Goal: Communication & Community: Share content

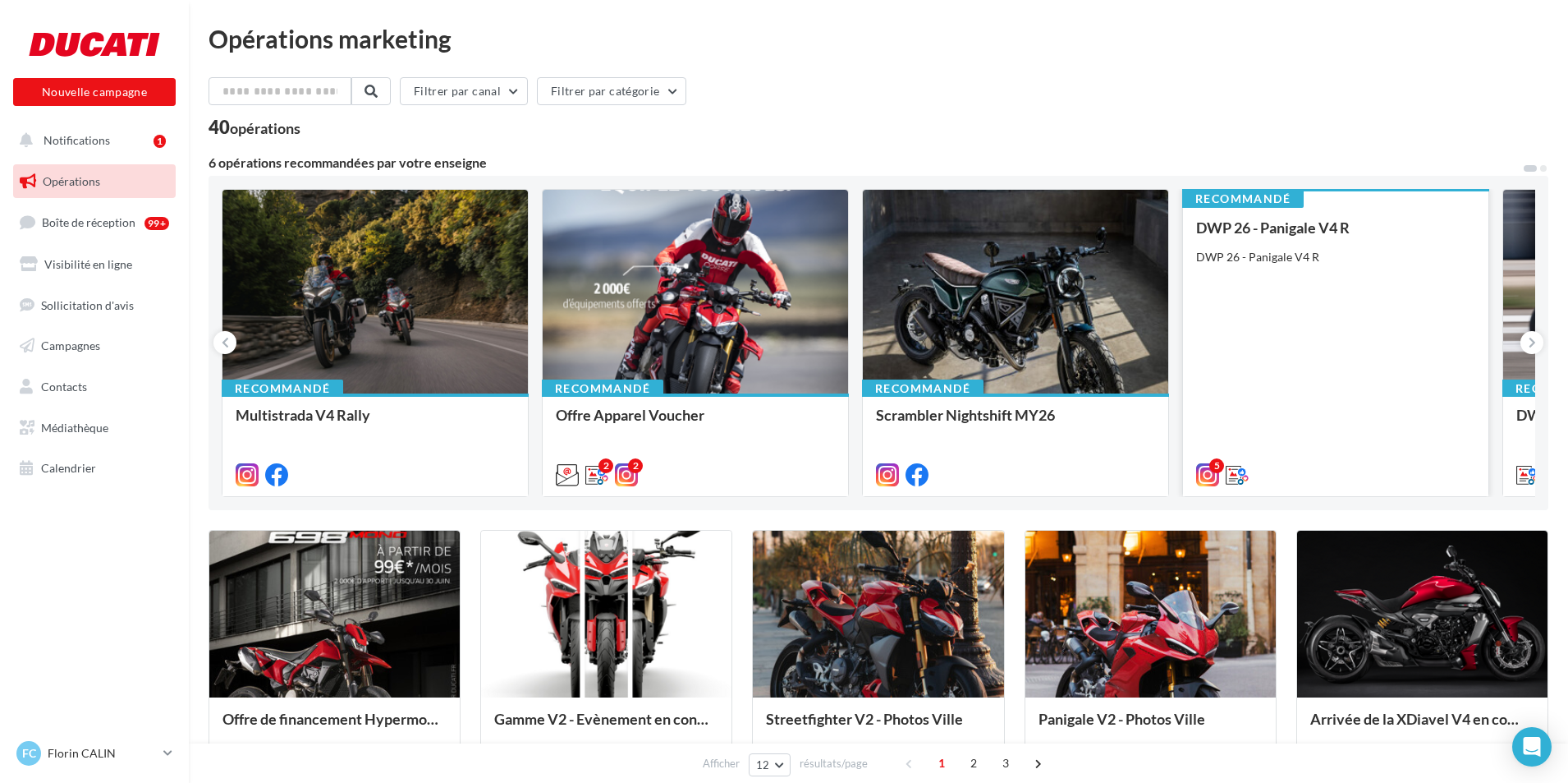
click at [1285, 351] on div "DWP 26 - Panigale V4 R DWP 26 - Panigale V4 R" at bounding box center [1335, 350] width 279 height 262
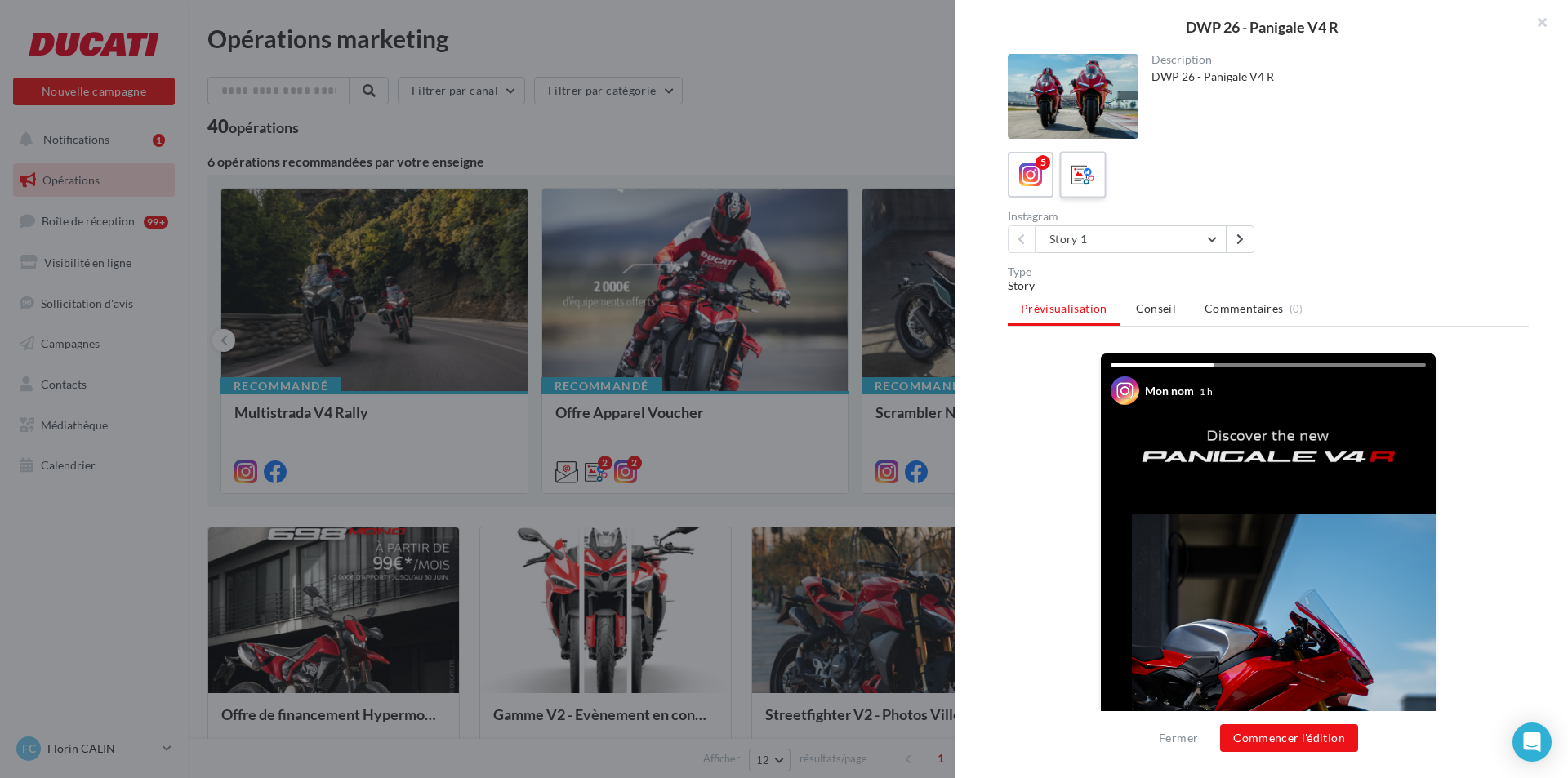
click at [1091, 176] on icon at bounding box center [1083, 175] width 24 height 24
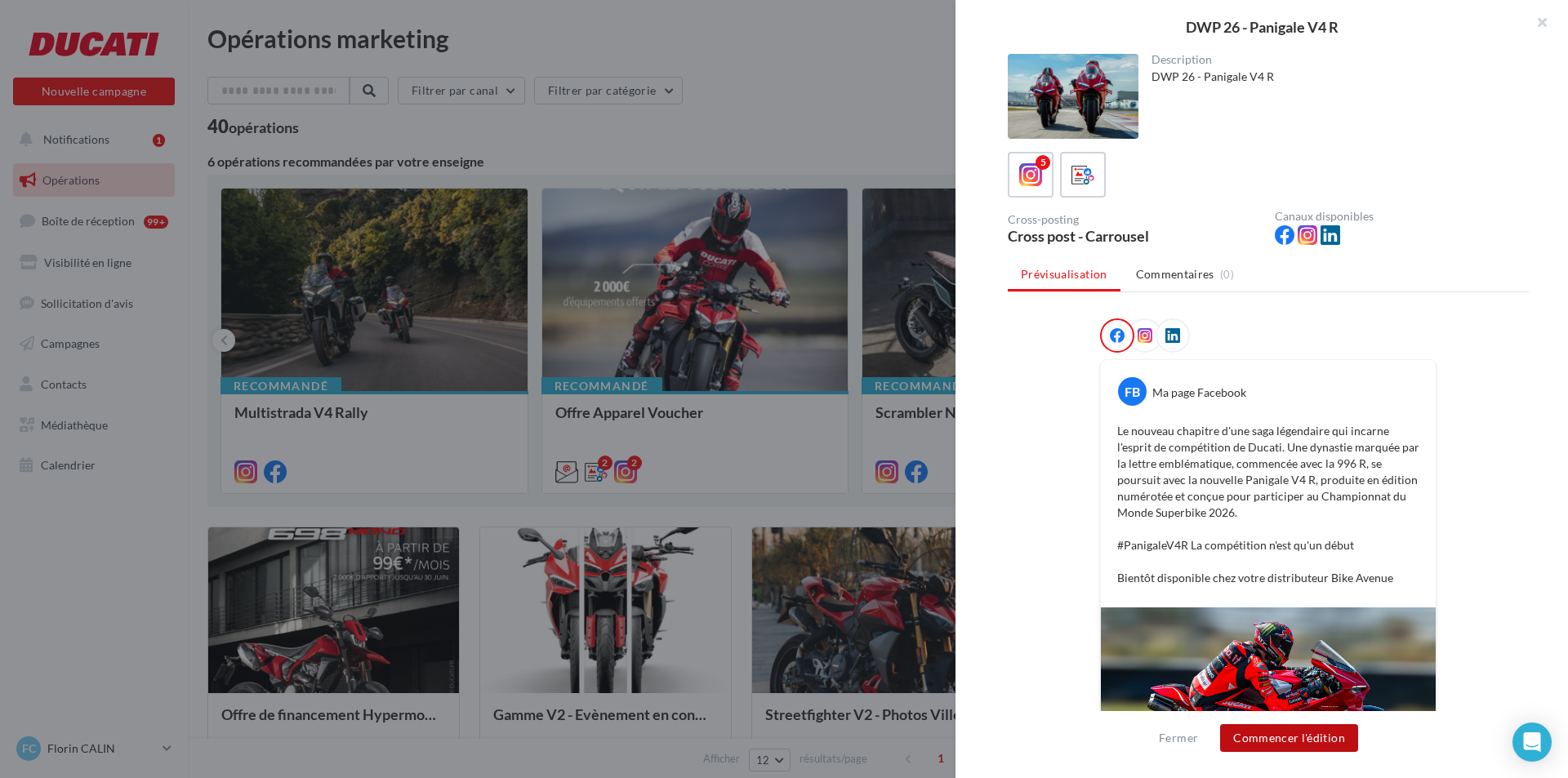
click at [1298, 741] on button "Commencer l'édition" at bounding box center [1288, 738] width 138 height 27
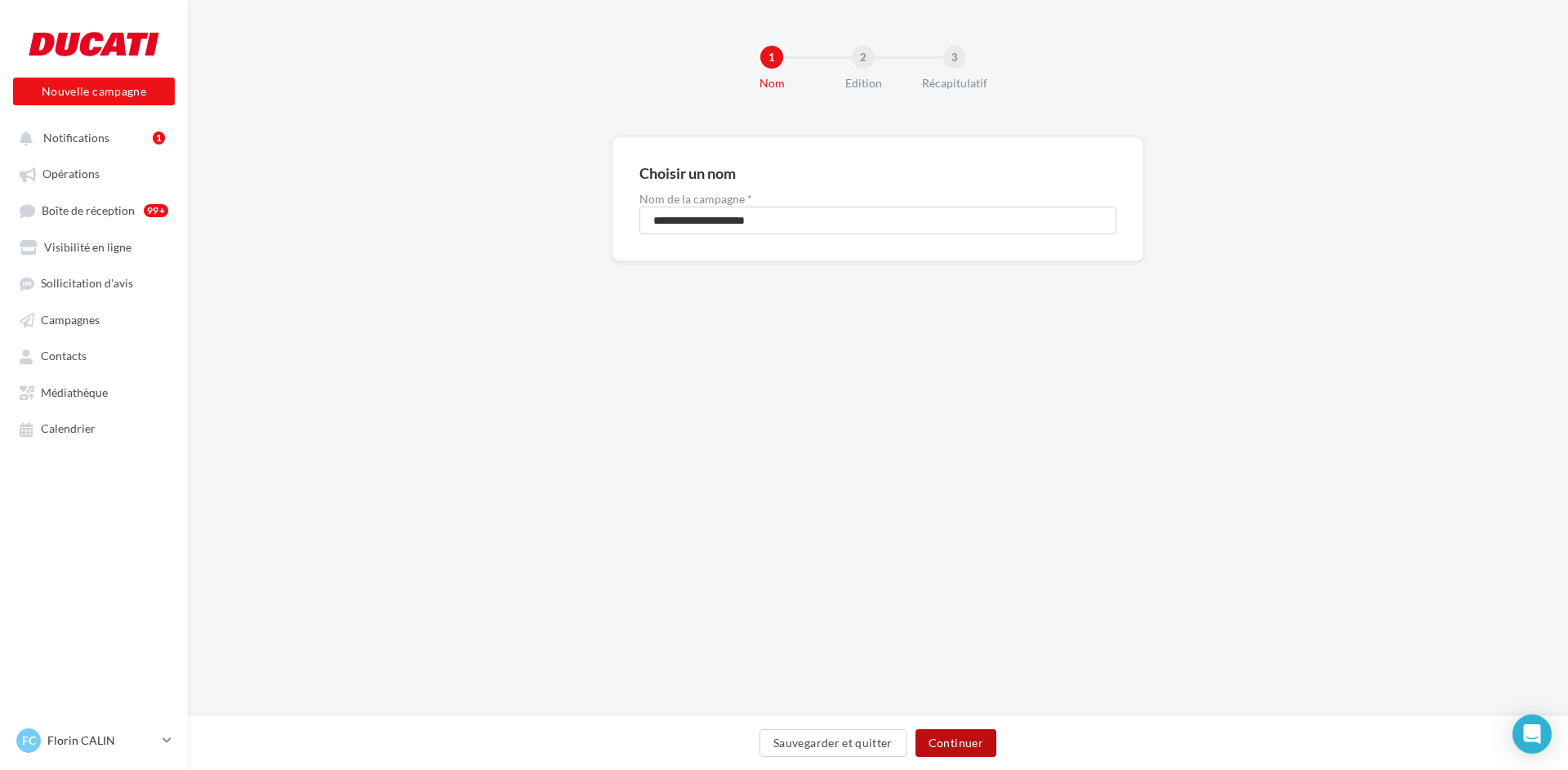
click at [971, 743] on button "Continuer" at bounding box center [956, 743] width 80 height 27
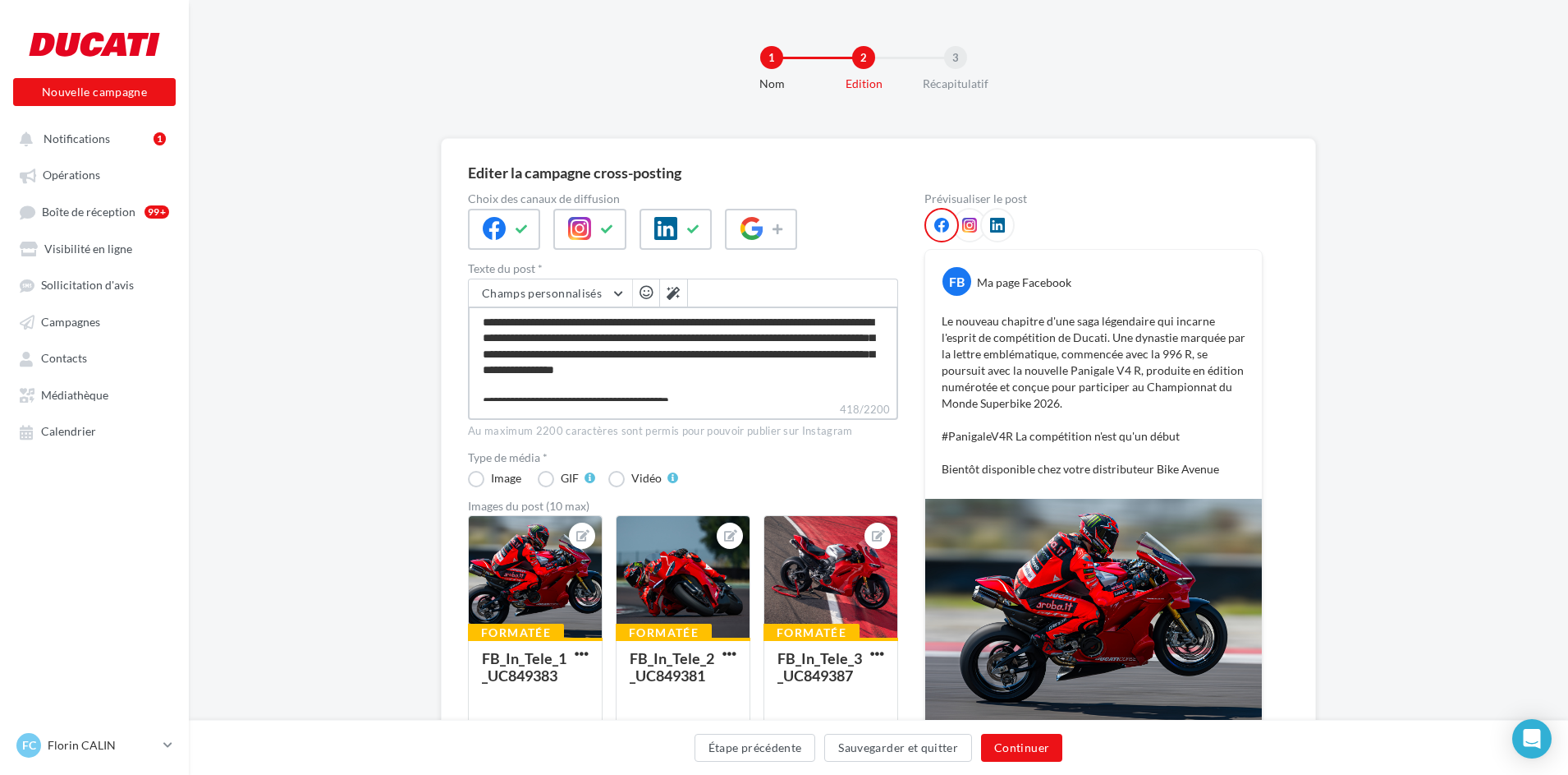
click at [598, 391] on textarea "**********" at bounding box center [683, 353] width 430 height 95
click at [1026, 752] on button "Continuer" at bounding box center [1021, 747] width 81 height 28
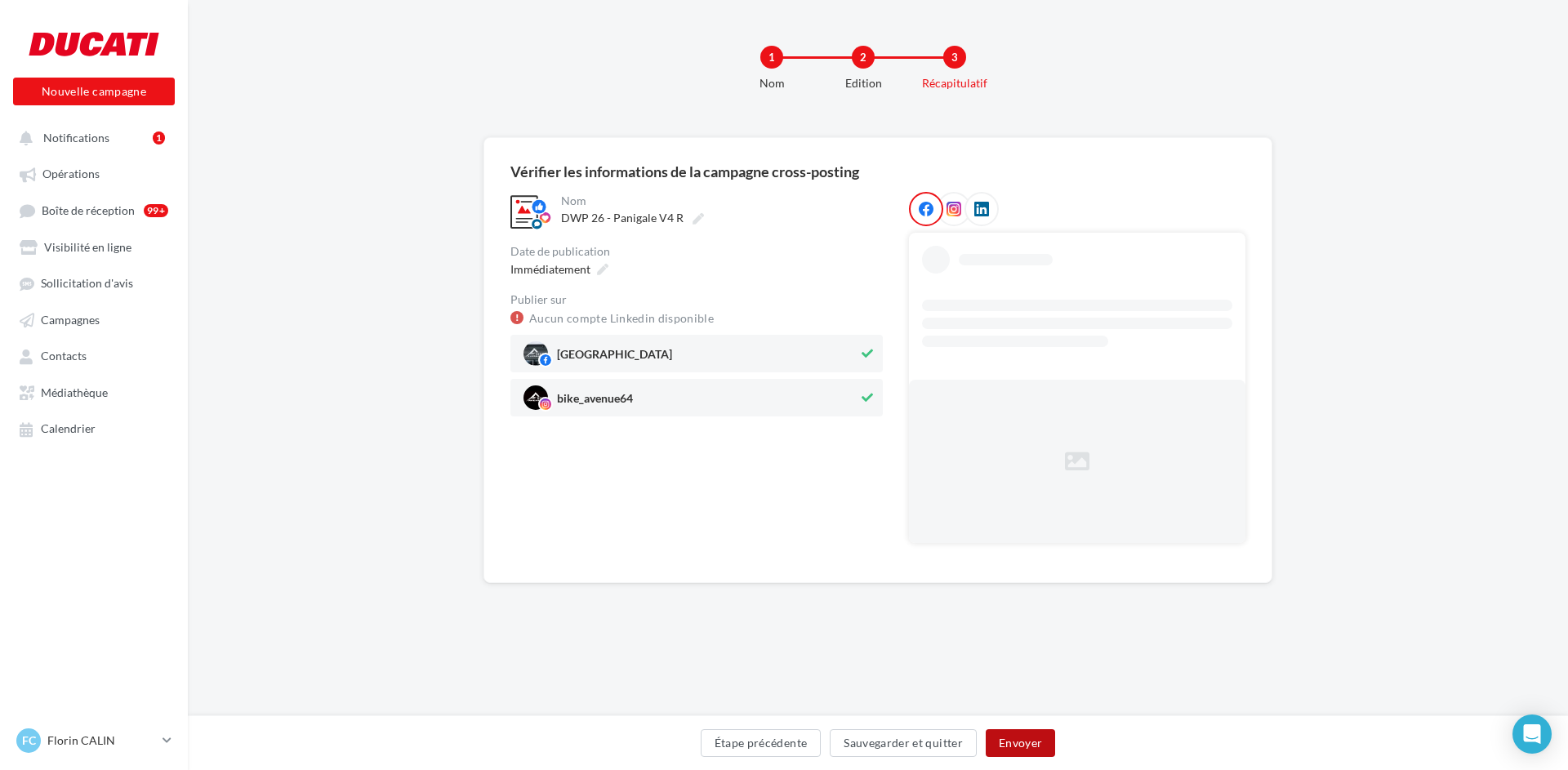
click at [1017, 739] on button "Envoyer" at bounding box center [1019, 743] width 70 height 27
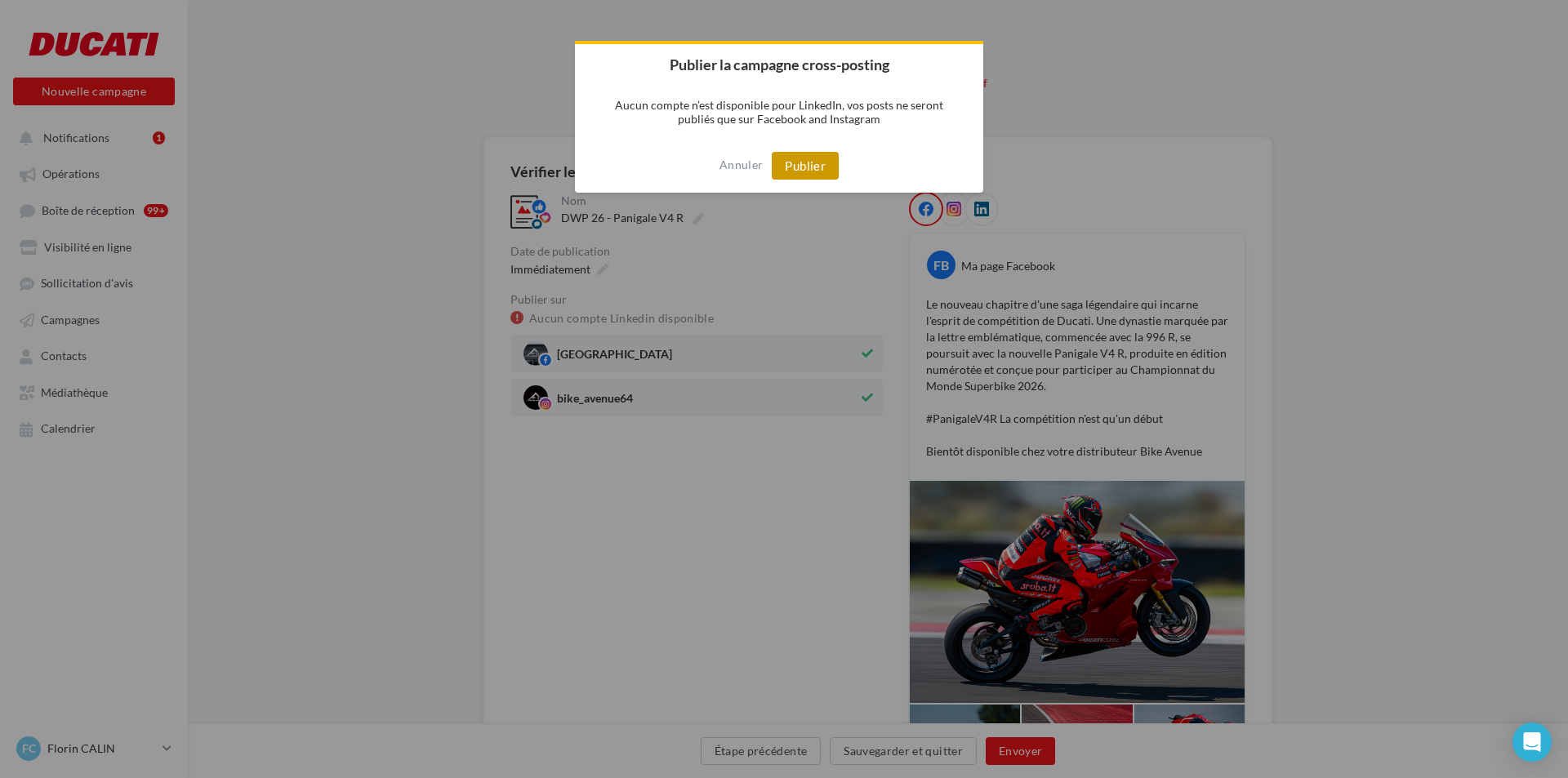
click at [795, 171] on button "Publier" at bounding box center [805, 166] width 67 height 27
